Goal: Navigation & Orientation: Find specific page/section

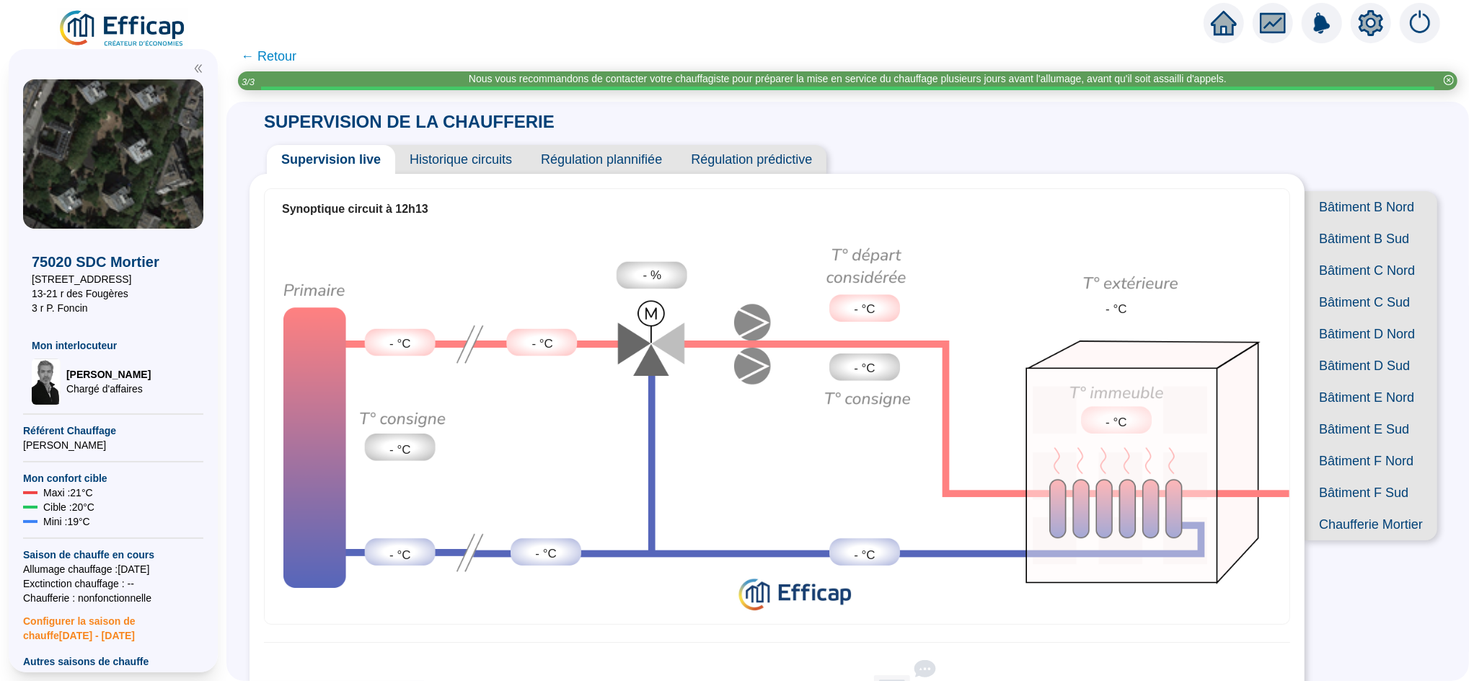
click at [1225, 19] on icon "home" at bounding box center [1224, 23] width 26 height 20
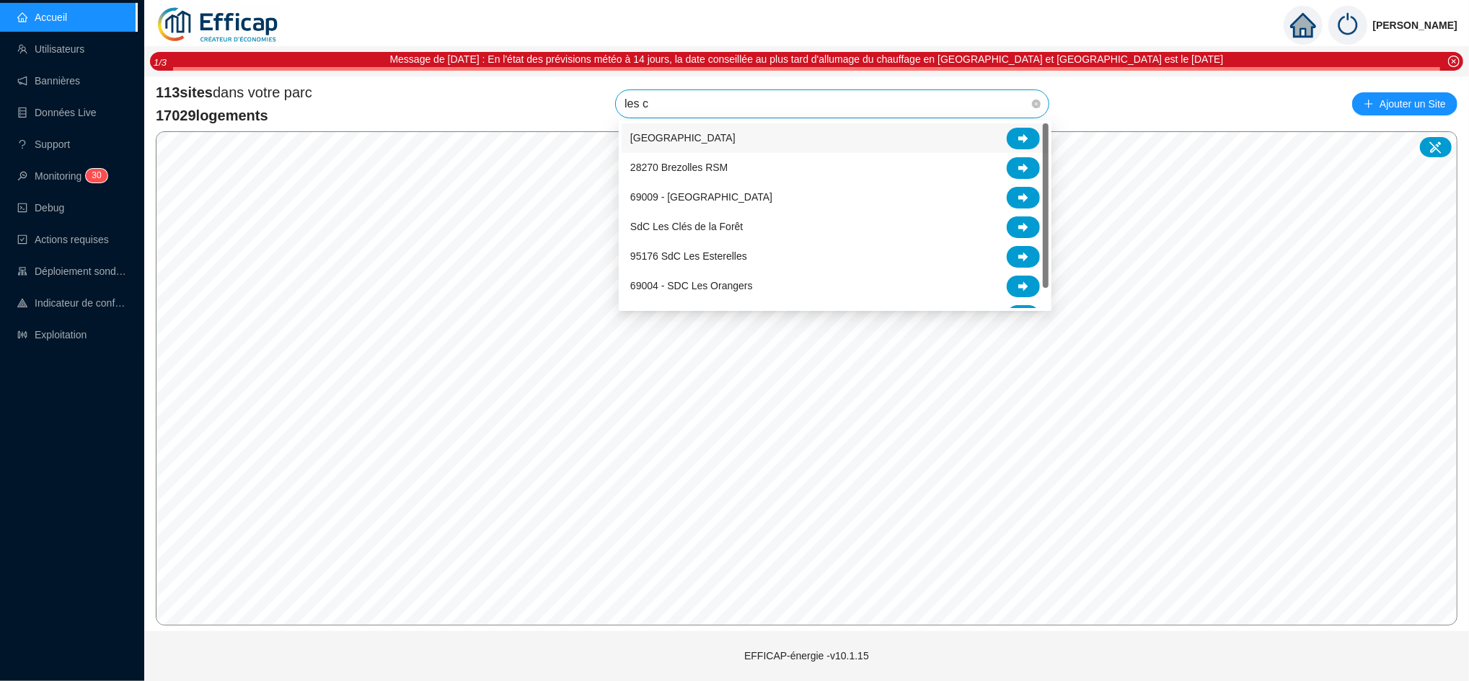
type input "les cl"
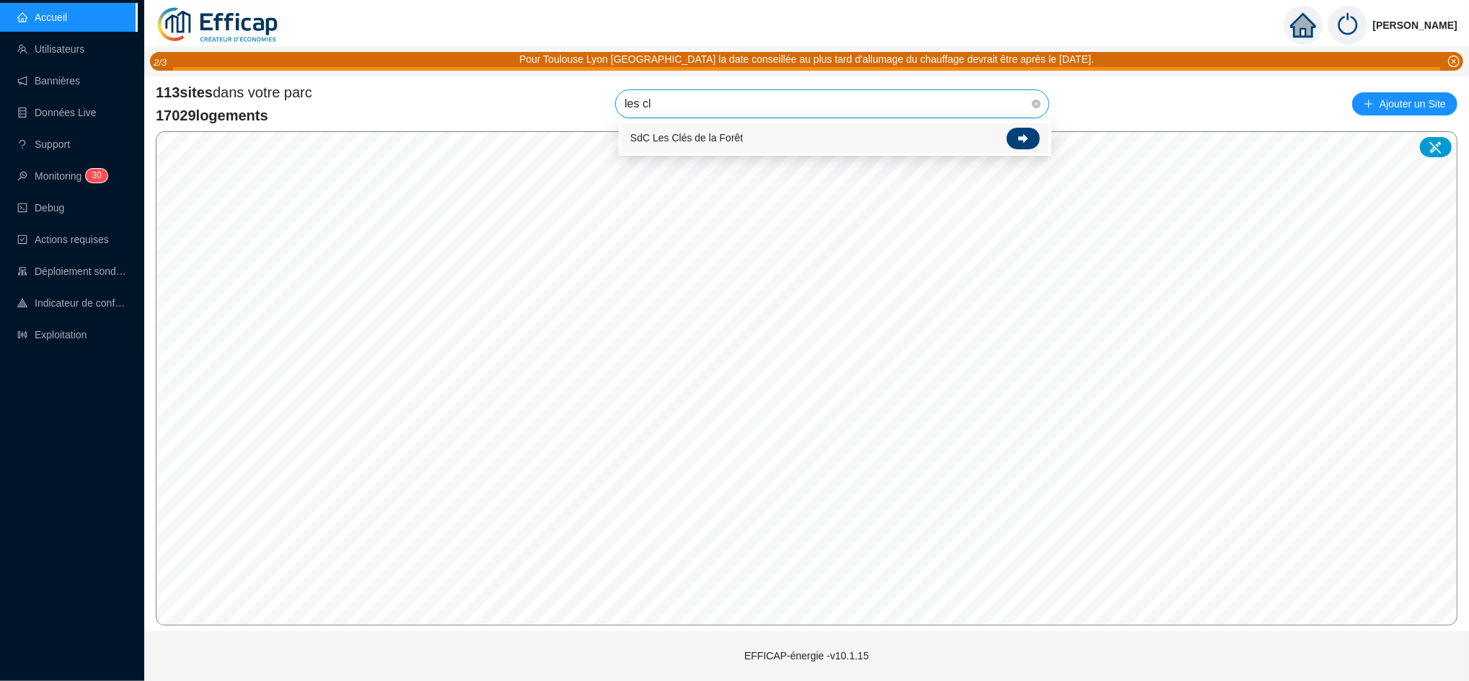
click at [1036, 141] on div at bounding box center [1023, 139] width 33 height 22
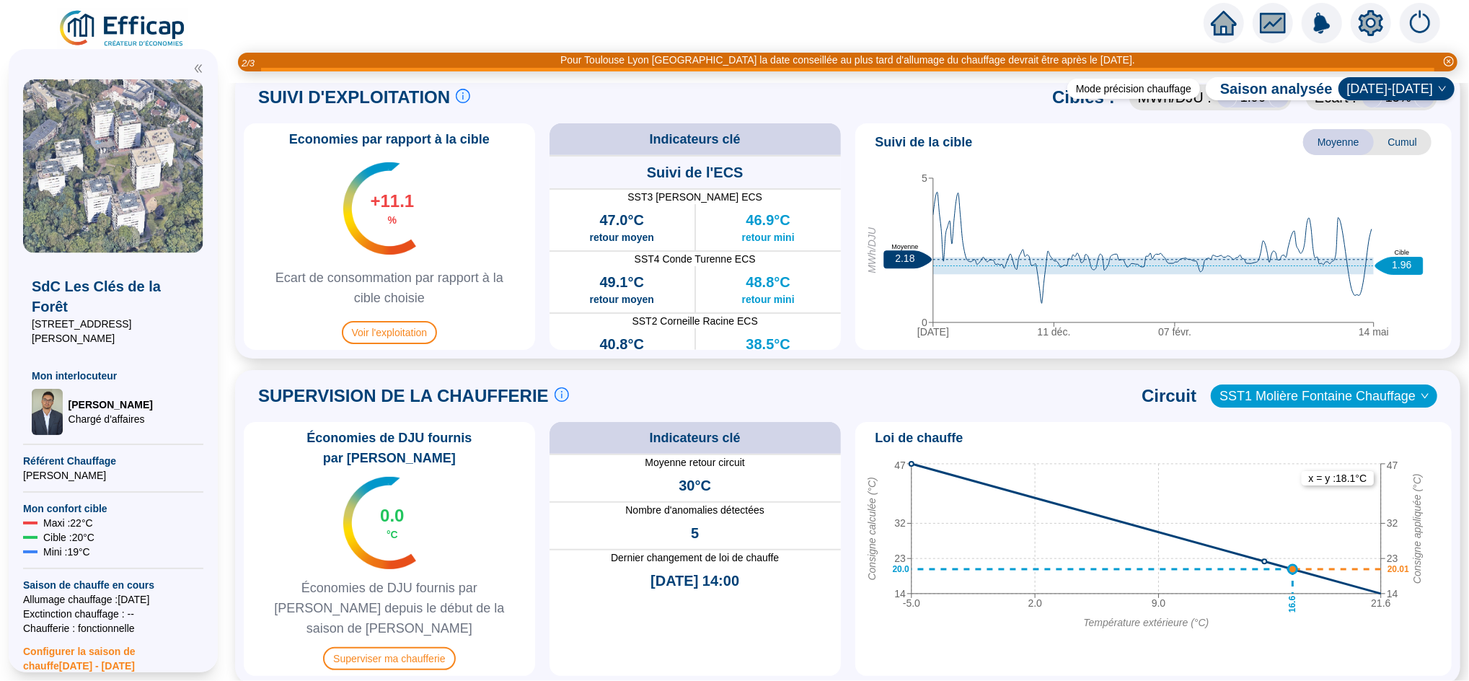
scroll to position [687, 0]
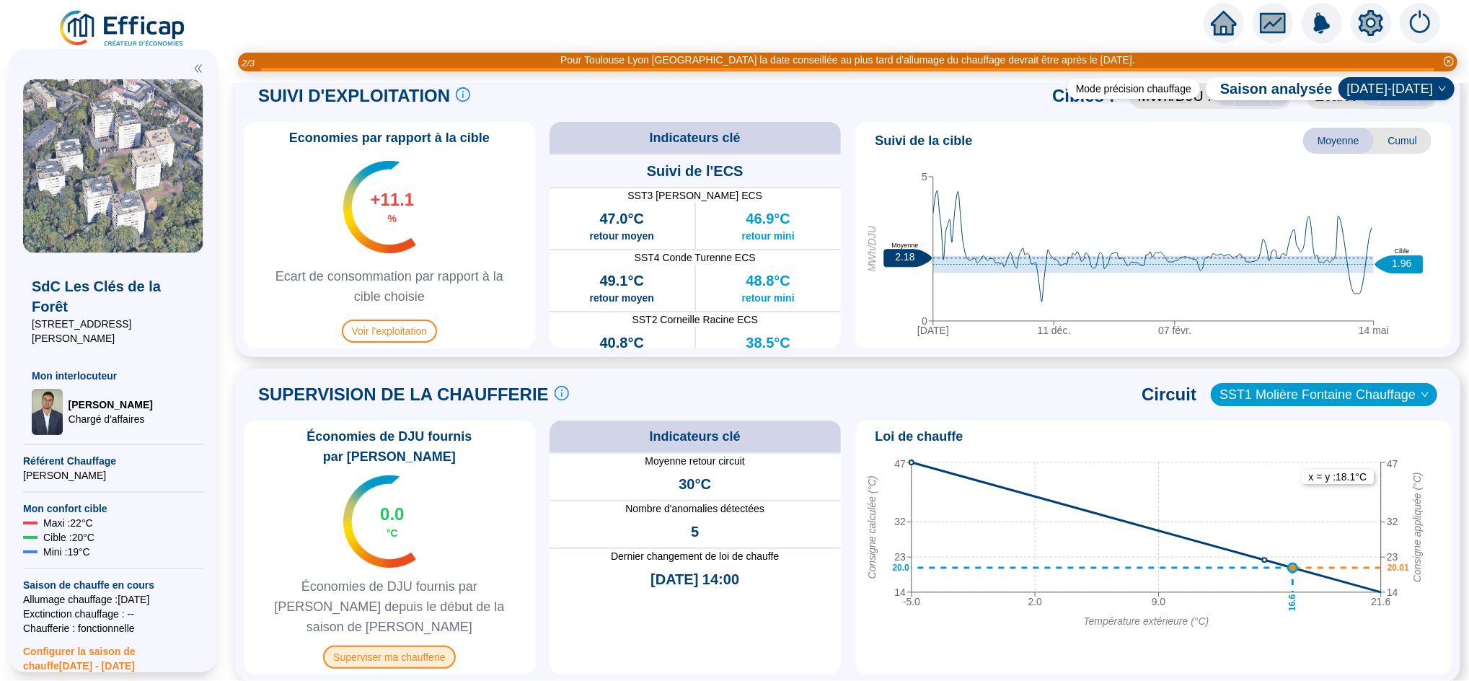
click at [395, 646] on span "Superviser ma chaufferie" at bounding box center [389, 657] width 132 height 23
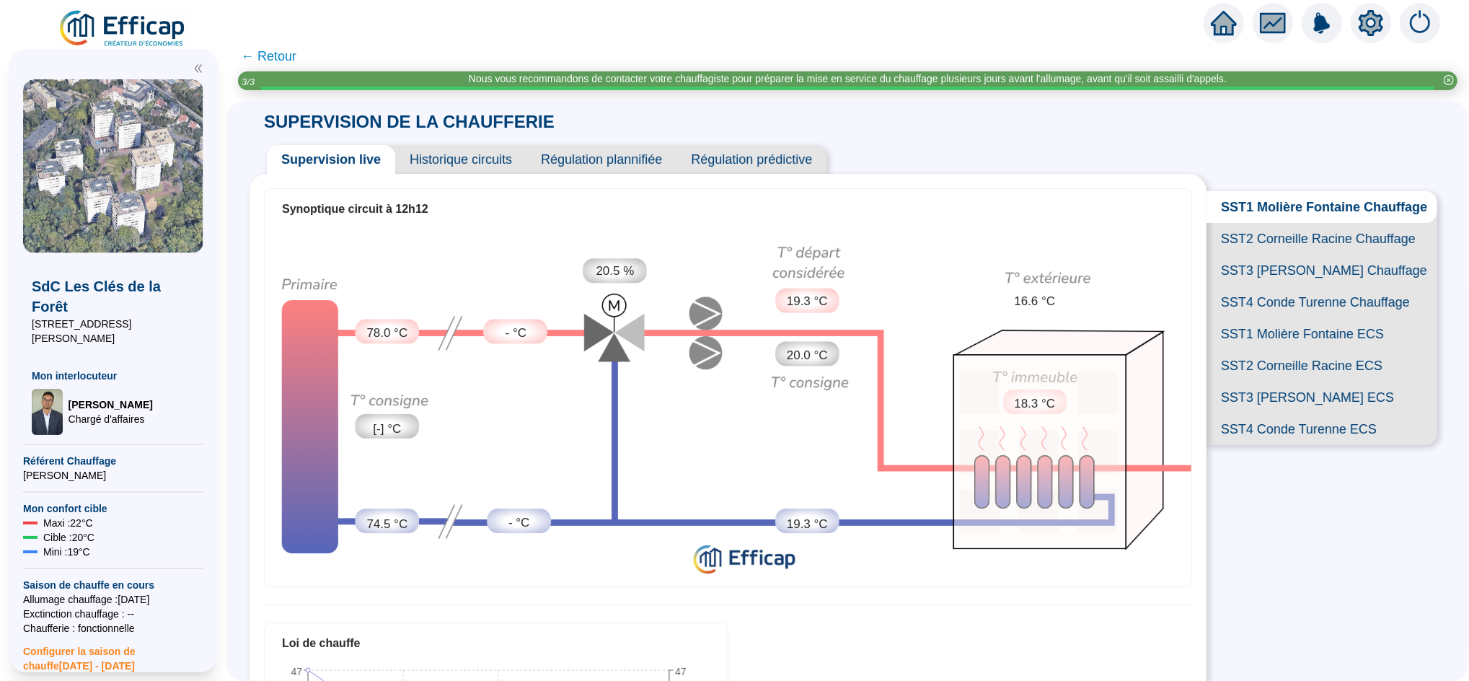
click at [1281, 251] on span "SST2 Corneille Racine Chauffage" at bounding box center [1322, 239] width 231 height 32
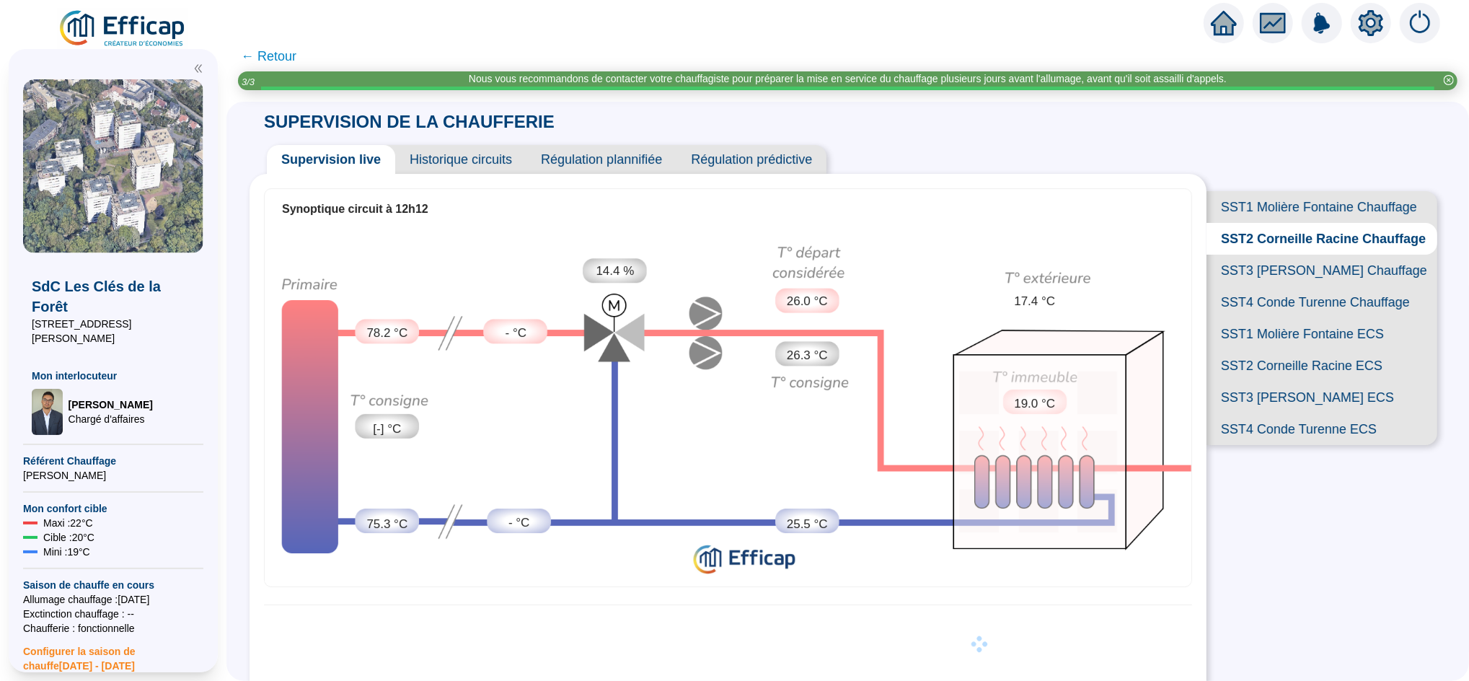
click at [1288, 286] on span "SST3 [PERSON_NAME] Chauffage" at bounding box center [1322, 271] width 231 height 32
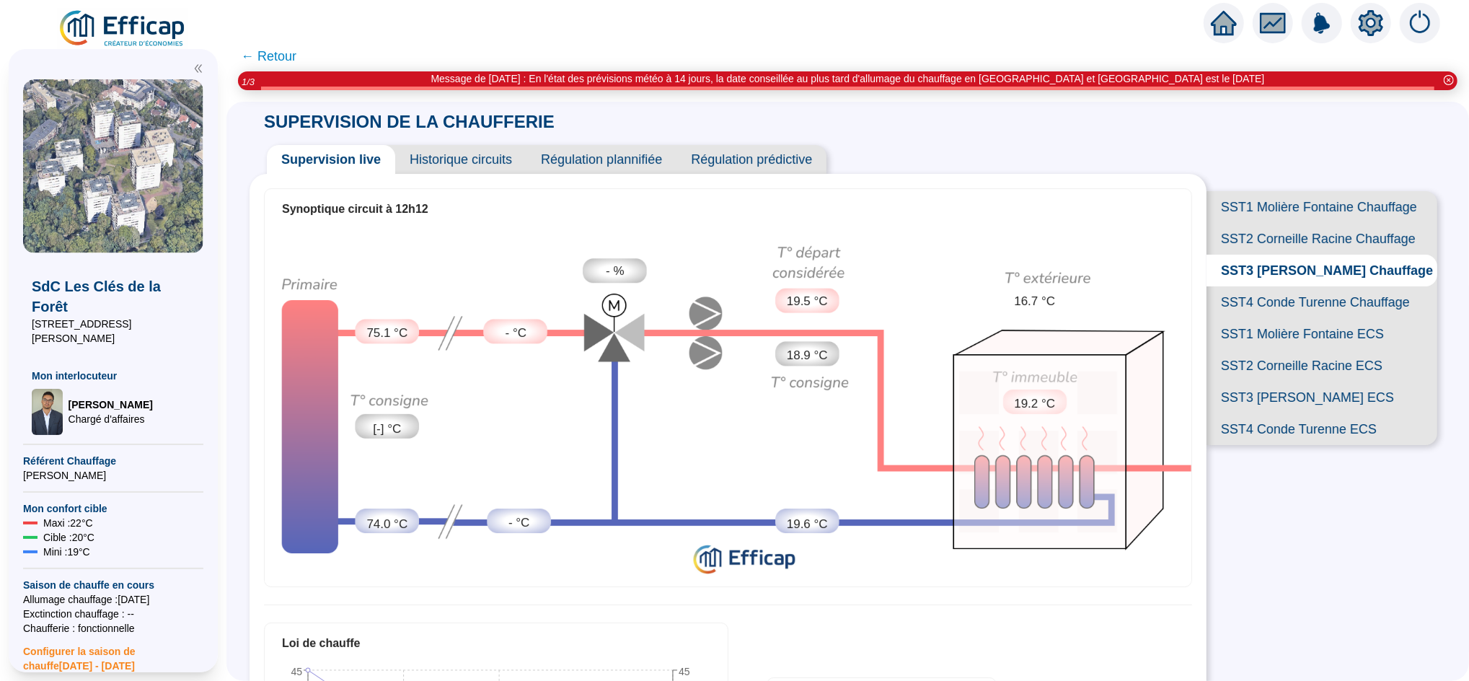
click at [1300, 318] on span "SST4 Conde Turenne Chauffage" at bounding box center [1322, 302] width 231 height 32
